Goal: Navigation & Orientation: Find specific page/section

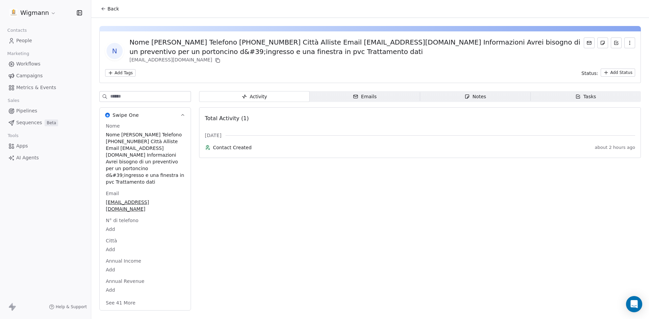
click at [107, 9] on button "Back" at bounding box center [110, 9] width 26 height 12
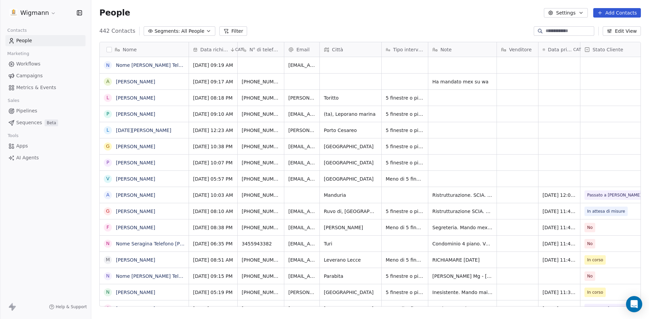
scroll to position [276, 552]
